Goal: Book appointment/travel/reservation

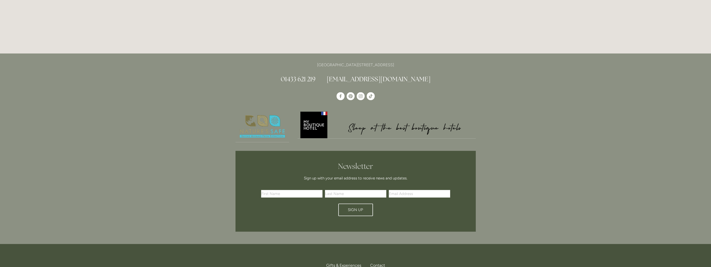
scroll to position [1490, 0]
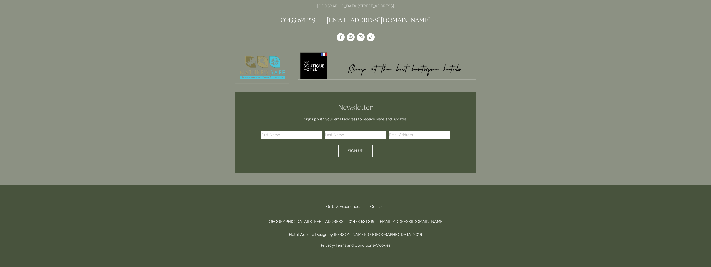
drag, startPoint x: 714, startPoint y: 25, endPoint x: 714, endPoint y: 266, distance: 240.6
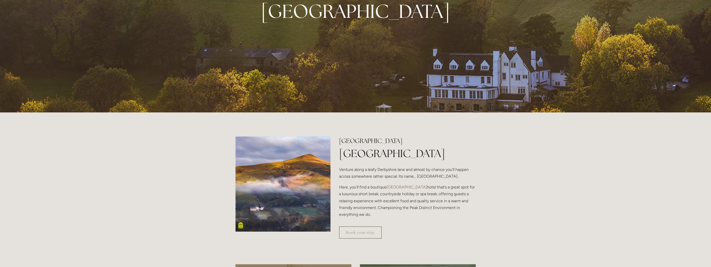
scroll to position [0, 0]
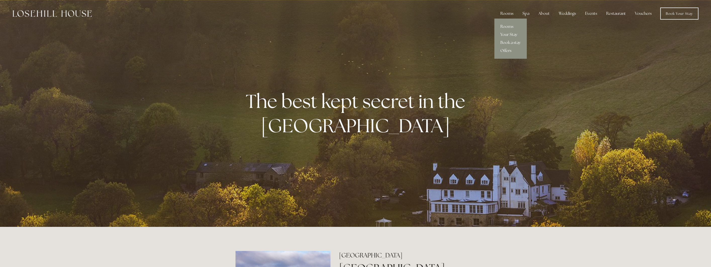
click at [511, 13] on div "Rooms" at bounding box center [507, 14] width 21 height 10
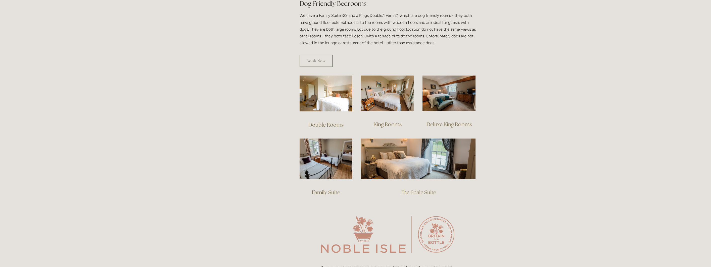
scroll to position [327, 0]
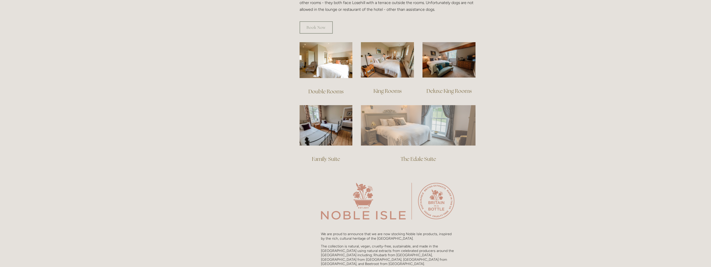
click at [423, 126] on img at bounding box center [418, 125] width 115 height 40
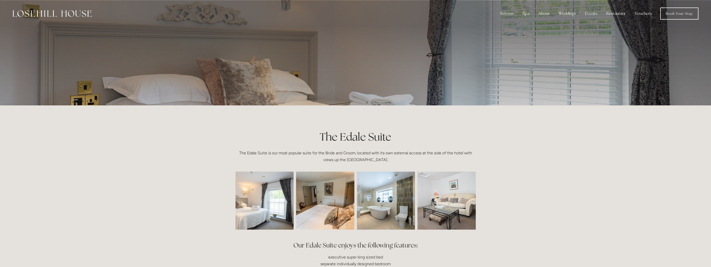
click at [281, 189] on img at bounding box center [252, 201] width 87 height 58
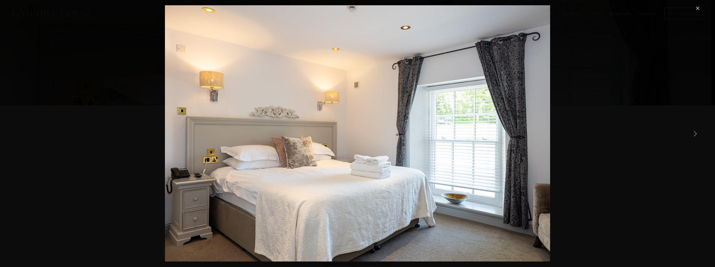
click at [694, 131] on link "Next Item" at bounding box center [695, 133] width 11 height 11
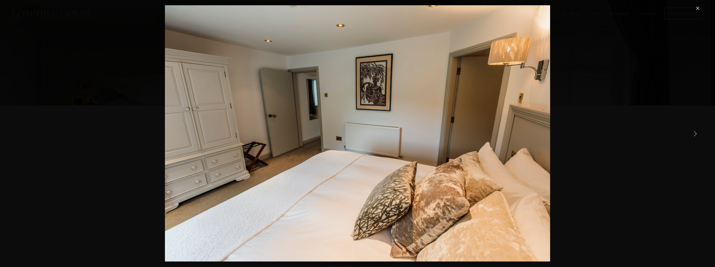
click at [694, 131] on link "Next Item" at bounding box center [695, 133] width 11 height 11
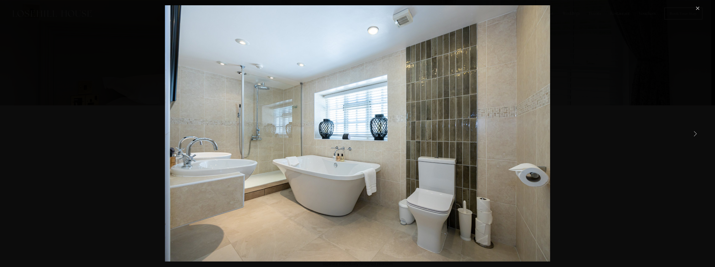
click at [694, 131] on link "Next Item" at bounding box center [695, 133] width 11 height 11
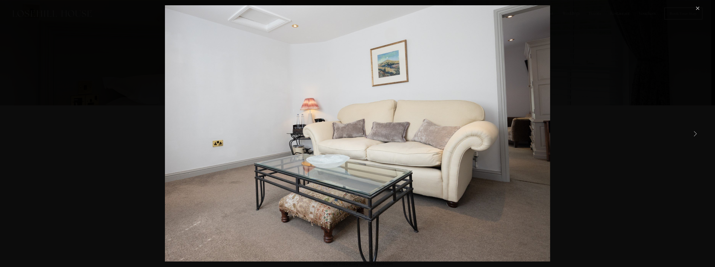
click at [694, 131] on link "Next Item" at bounding box center [695, 133] width 11 height 11
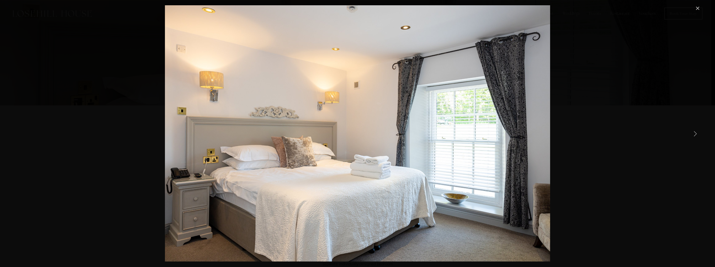
click at [694, 131] on link "Next Item" at bounding box center [695, 133] width 11 height 11
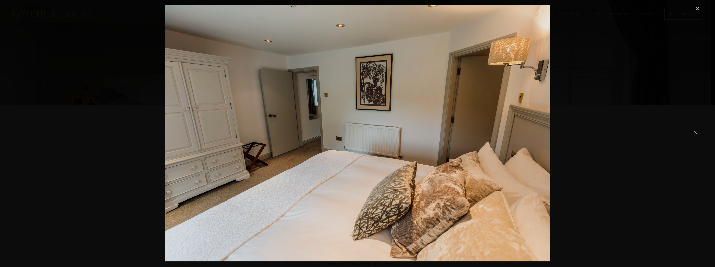
click at [694, 131] on link "Next Item" at bounding box center [695, 133] width 11 height 11
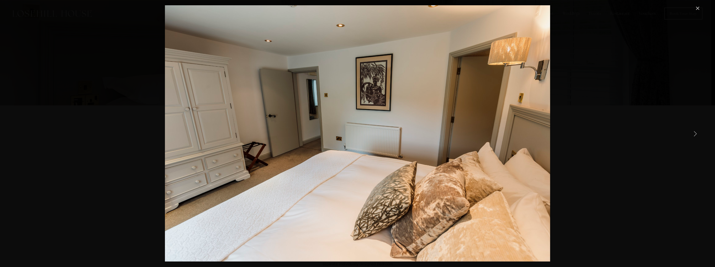
click at [694, 131] on link "Next Item" at bounding box center [695, 133] width 11 height 11
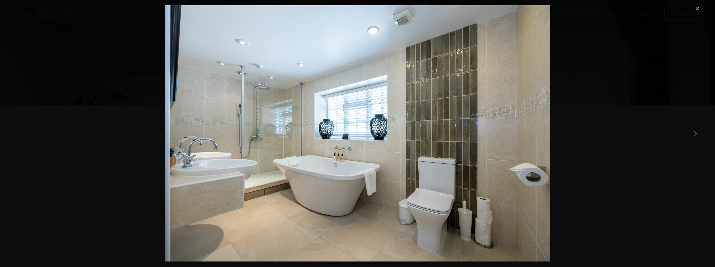
click at [684, 109] on div "Gallery" at bounding box center [357, 133] width 686 height 257
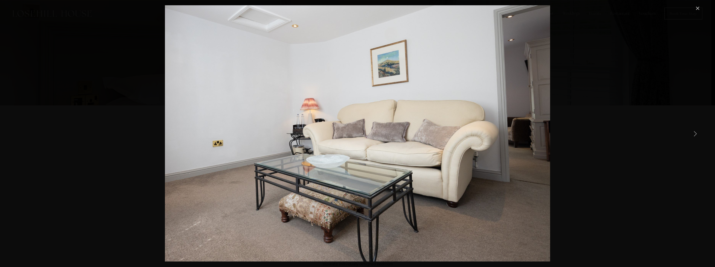
click at [631, 121] on div "Gallery" at bounding box center [357, 133] width 686 height 257
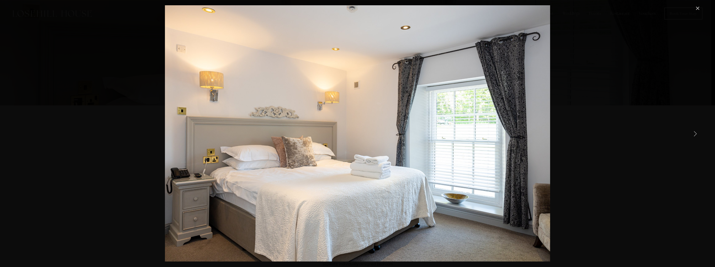
click at [697, 8] on link "Close" at bounding box center [698, 8] width 6 height 6
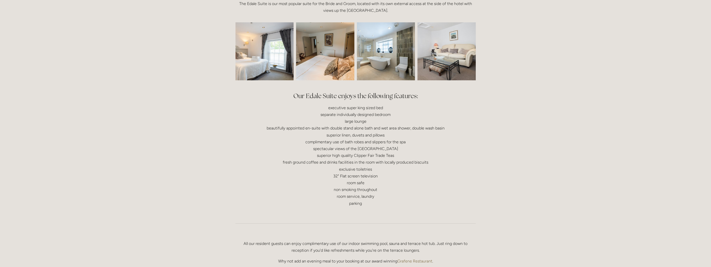
scroll to position [151, 0]
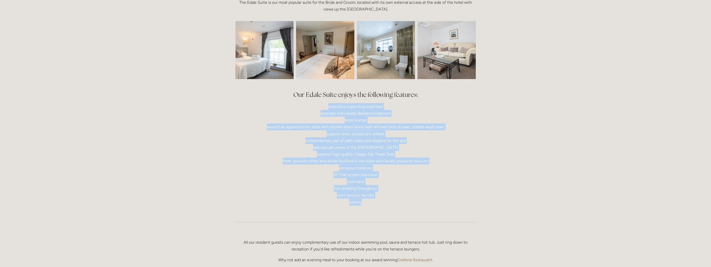
drag, startPoint x: 369, startPoint y: 205, endPoint x: 306, endPoint y: 109, distance: 114.5
click at [306, 109] on p "executive super king sized bed separate individually designed bedroom large lou…" at bounding box center [356, 154] width 240 height 103
click at [352, 130] on p "executive super king sized bed separate individually designed bedroom large lou…" at bounding box center [356, 154] width 240 height 103
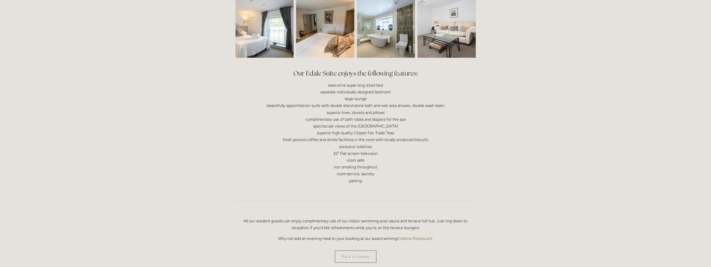
scroll to position [251, 0]
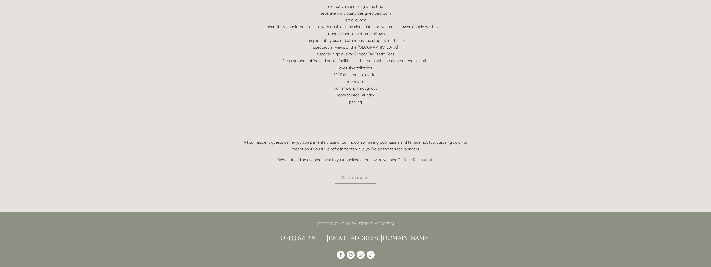
drag, startPoint x: 324, startPoint y: 148, endPoint x: 225, endPoint y: 130, distance: 100.3
click at [225, 130] on div "Rooms Rooms Your Stay Book a stay Offers Spa" at bounding box center [355, 129] width 711 height 760
click at [241, 138] on div "All our resident guests can enjoy complimentary use of our indoor swimming pool…" at bounding box center [355, 151] width 249 height 33
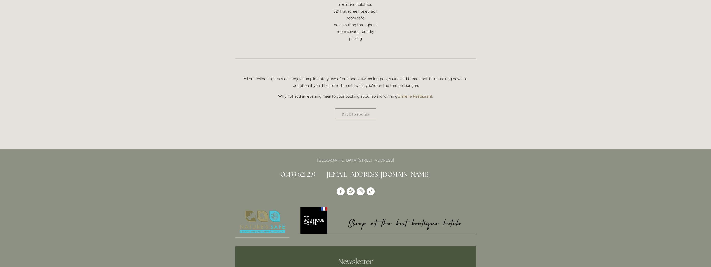
scroll to position [377, 0]
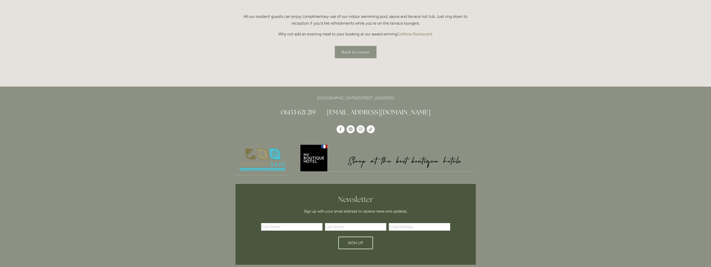
click at [346, 55] on link "Back to rooms" at bounding box center [356, 52] width 42 height 12
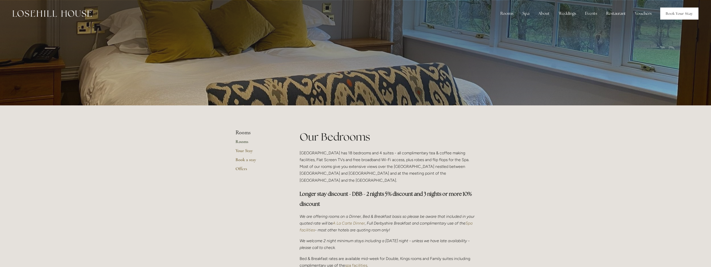
click at [676, 13] on link "Book Your Stay" at bounding box center [679, 14] width 38 height 12
